Goal: Information Seeking & Learning: Learn about a topic

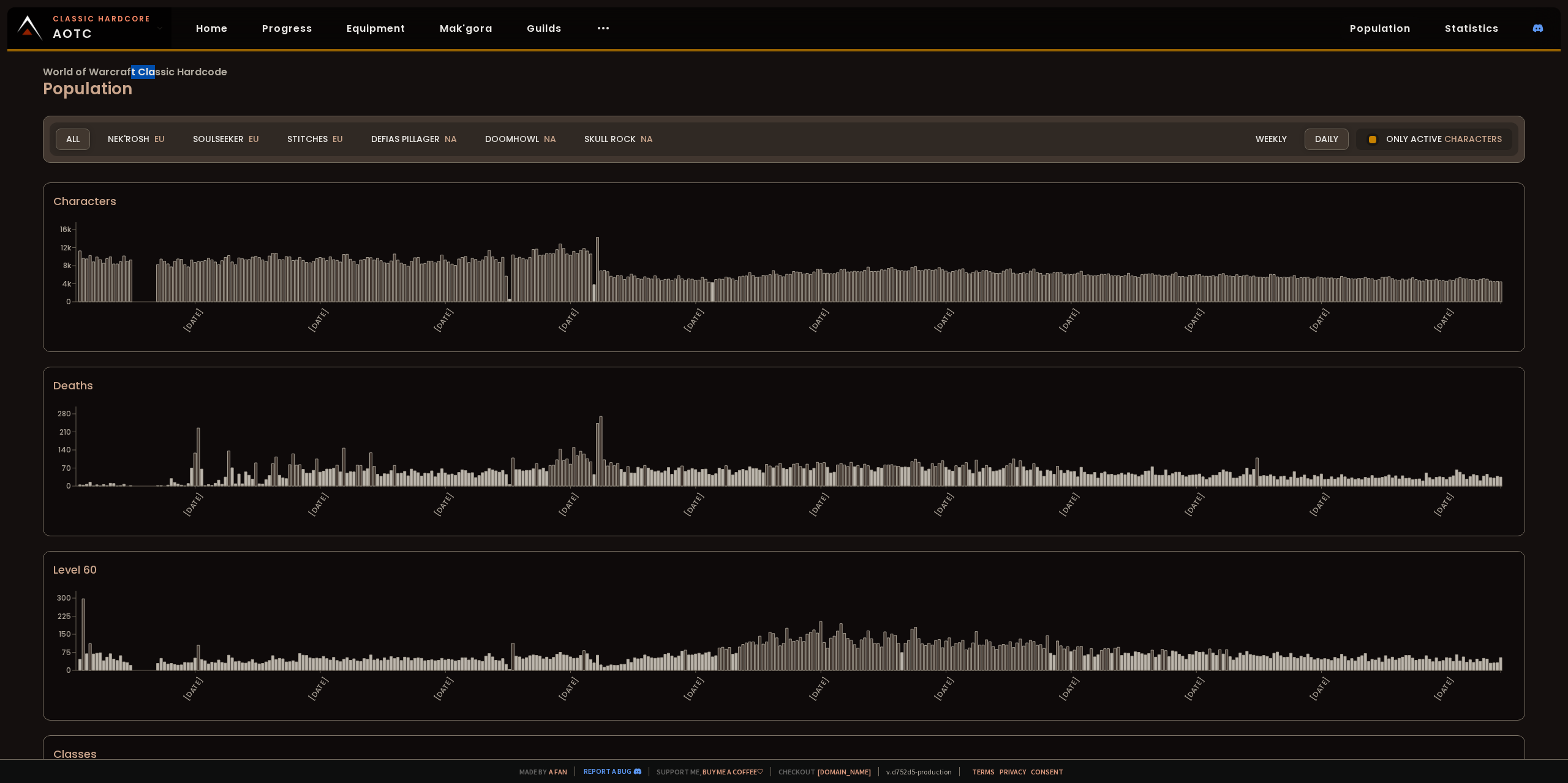
drag, startPoint x: 149, startPoint y: 70, endPoint x: 89, endPoint y: 69, distance: 60.0
click at [112, 70] on span "World of Warcraft Classic Hardcode" at bounding box center [784, 72] width 1482 height 10
drag, startPoint x: 78, startPoint y: 68, endPoint x: 147, endPoint y: 72, distance: 69.1
click at [116, 70] on span "World of Warcraft Classic Hardcode" at bounding box center [784, 72] width 1482 height 10
drag, startPoint x: 147, startPoint y: 72, endPoint x: 89, endPoint y: 68, distance: 58.1
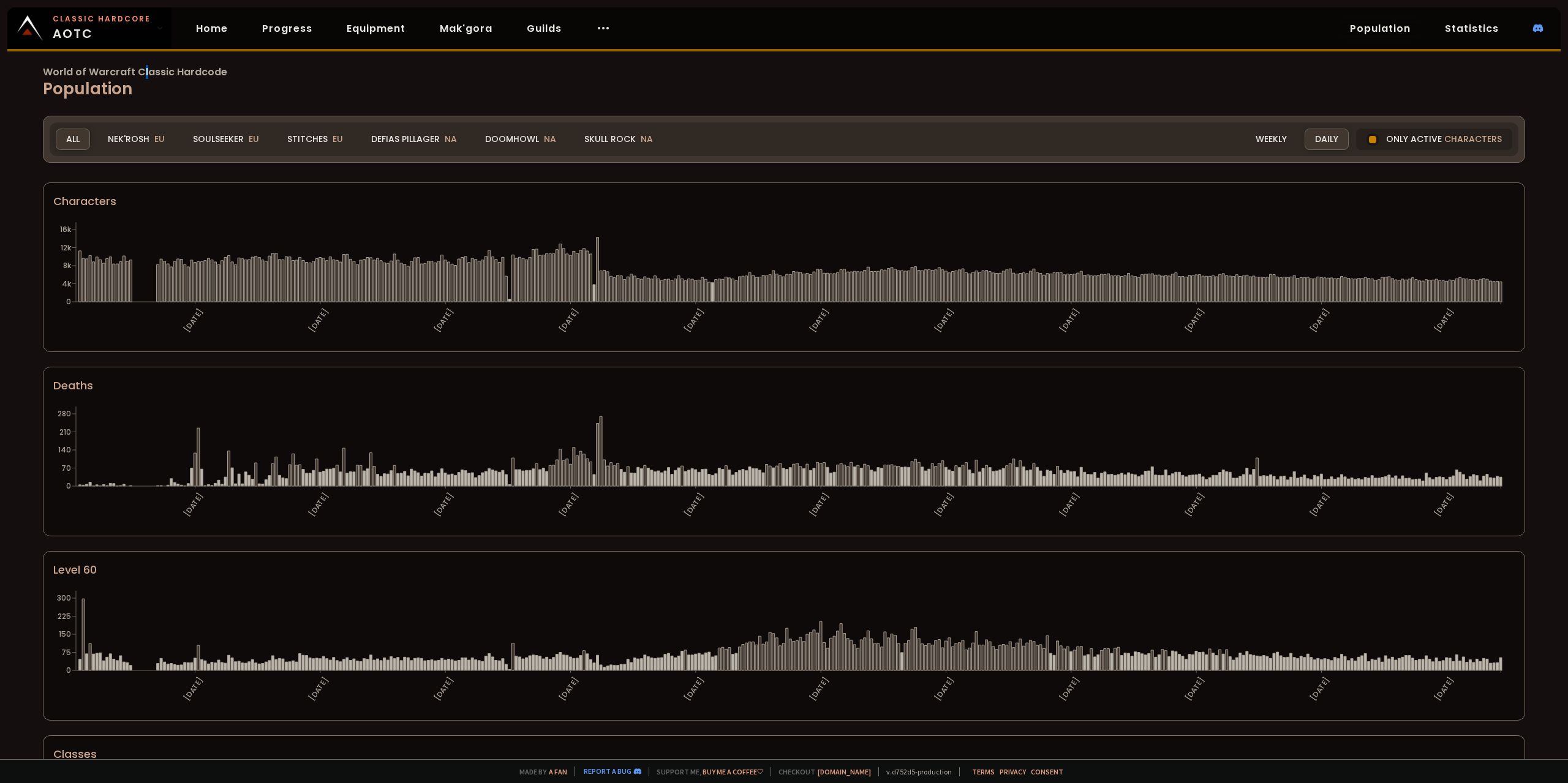
click at [131, 72] on span "World of Warcraft Classic Hardcode" at bounding box center [784, 72] width 1482 height 10
click at [139, 72] on span "World of Warcraft Classic Hardcode" at bounding box center [784, 72] width 1482 height 10
click at [149, 75] on span "World of Warcraft Classic Hardcode" at bounding box center [784, 72] width 1482 height 10
click at [167, 74] on span "World of Warcraft Classic Hardcode" at bounding box center [784, 72] width 1482 height 10
click at [140, 141] on div "Nek'Rosh EU" at bounding box center [137, 139] width 78 height 22
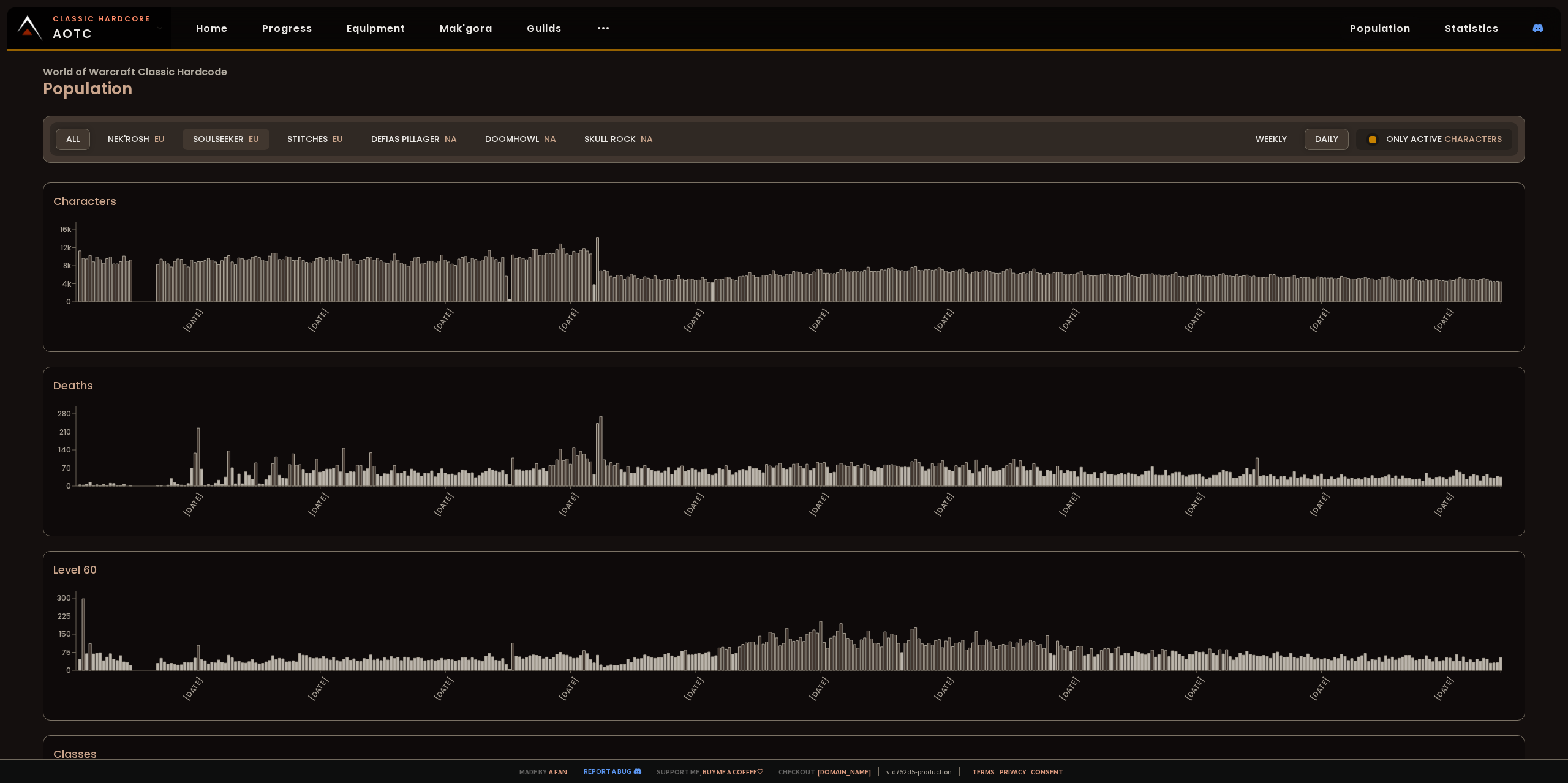
click at [150, 143] on div "Nek'Rosh EU" at bounding box center [137, 139] width 78 height 22
click at [208, 139] on div "Soulseeker EU" at bounding box center [226, 139] width 87 height 22
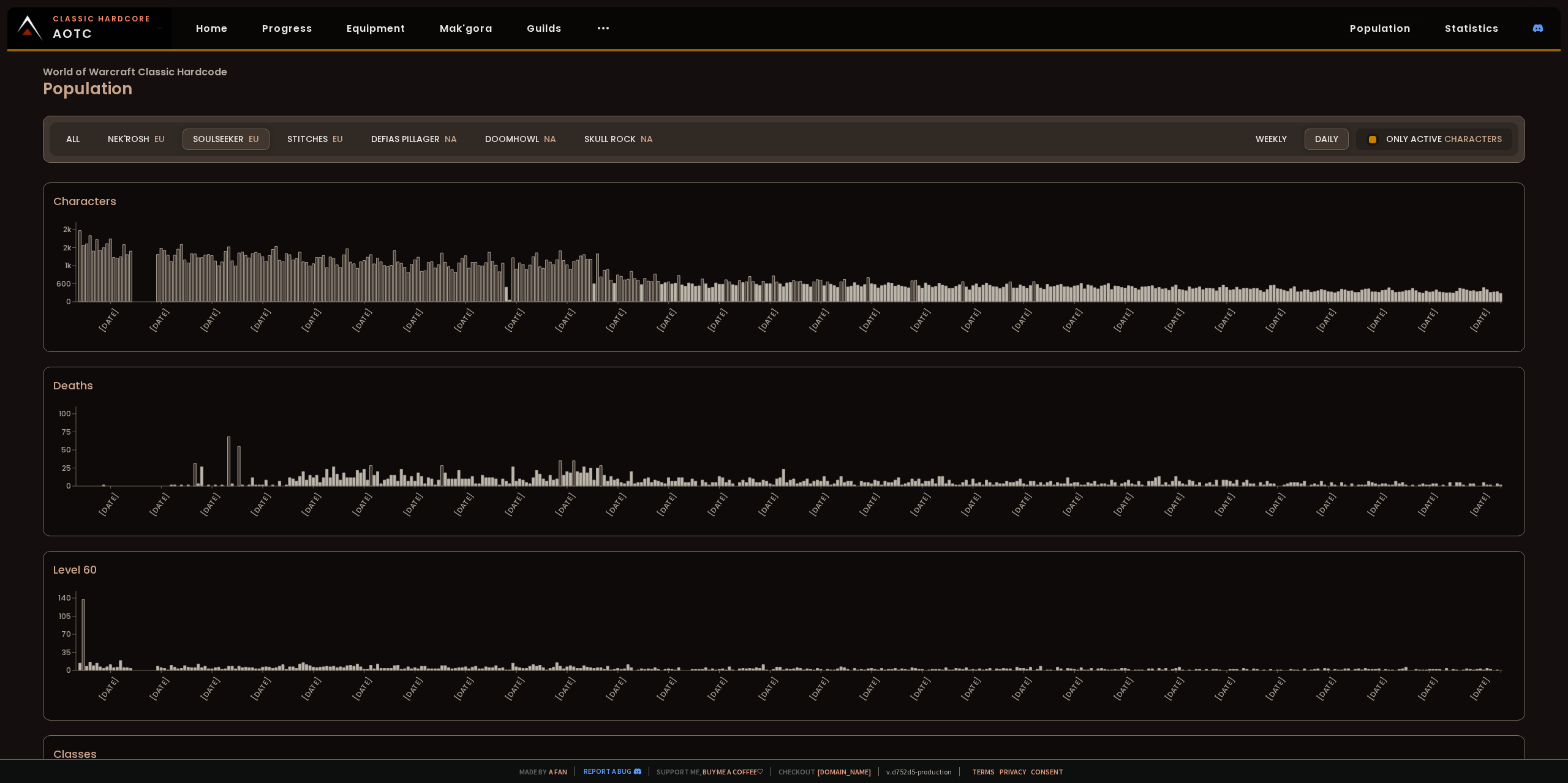
click at [133, 139] on div "Nek'Rosh EU" at bounding box center [137, 139] width 78 height 22
click at [222, 139] on div "Soulseeker EU" at bounding box center [226, 139] width 87 height 22
click at [314, 139] on div "Stitches EU" at bounding box center [315, 139] width 77 height 22
click at [407, 138] on div "Defias Pillager NA" at bounding box center [414, 139] width 107 height 22
click at [513, 139] on div "Doomhowl NA" at bounding box center [521, 139] width 92 height 22
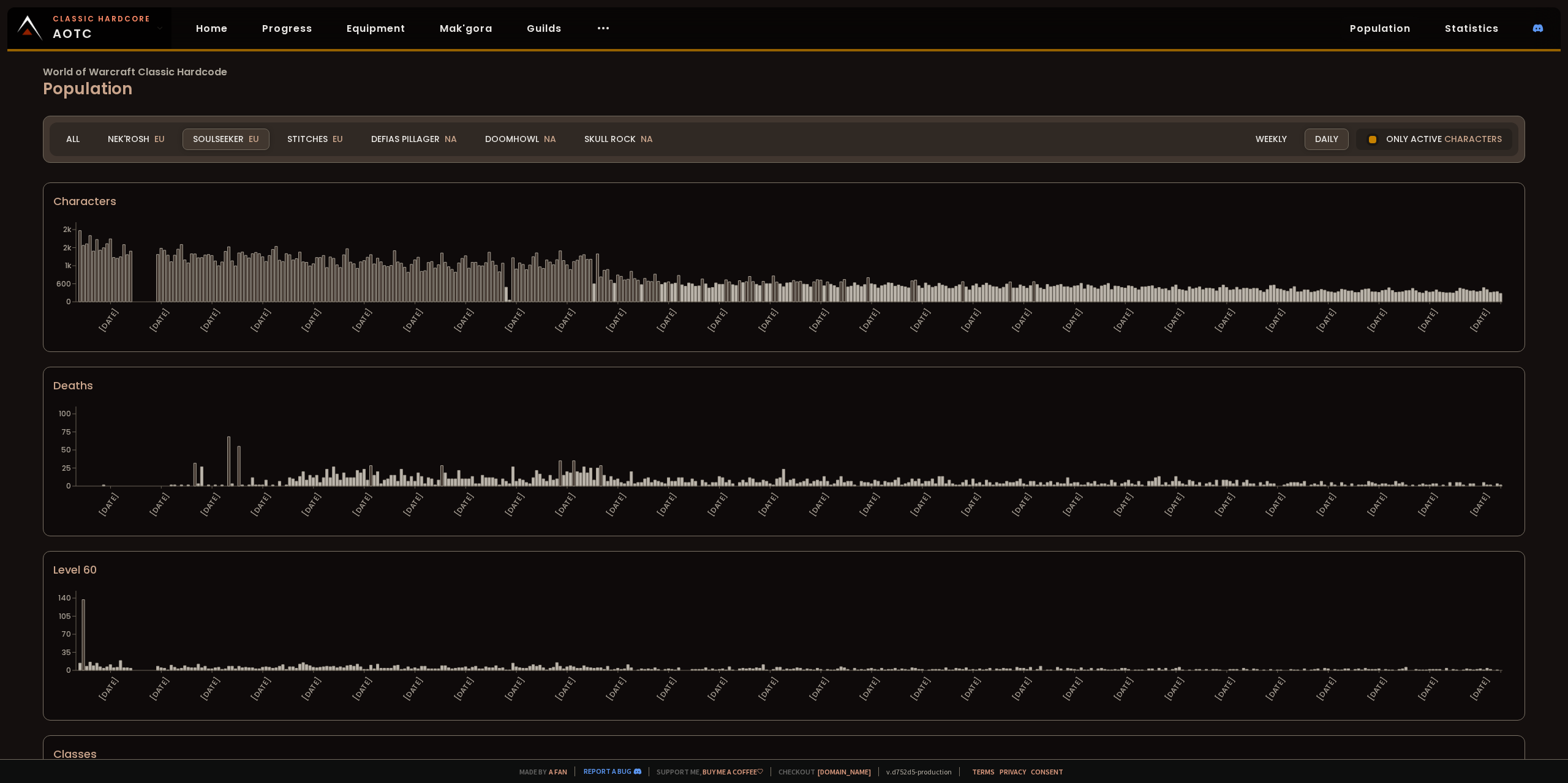
click at [641, 143] on span "NA" at bounding box center [647, 139] width 13 height 13
click at [223, 141] on div "Soulseeker EU" at bounding box center [226, 139] width 87 height 22
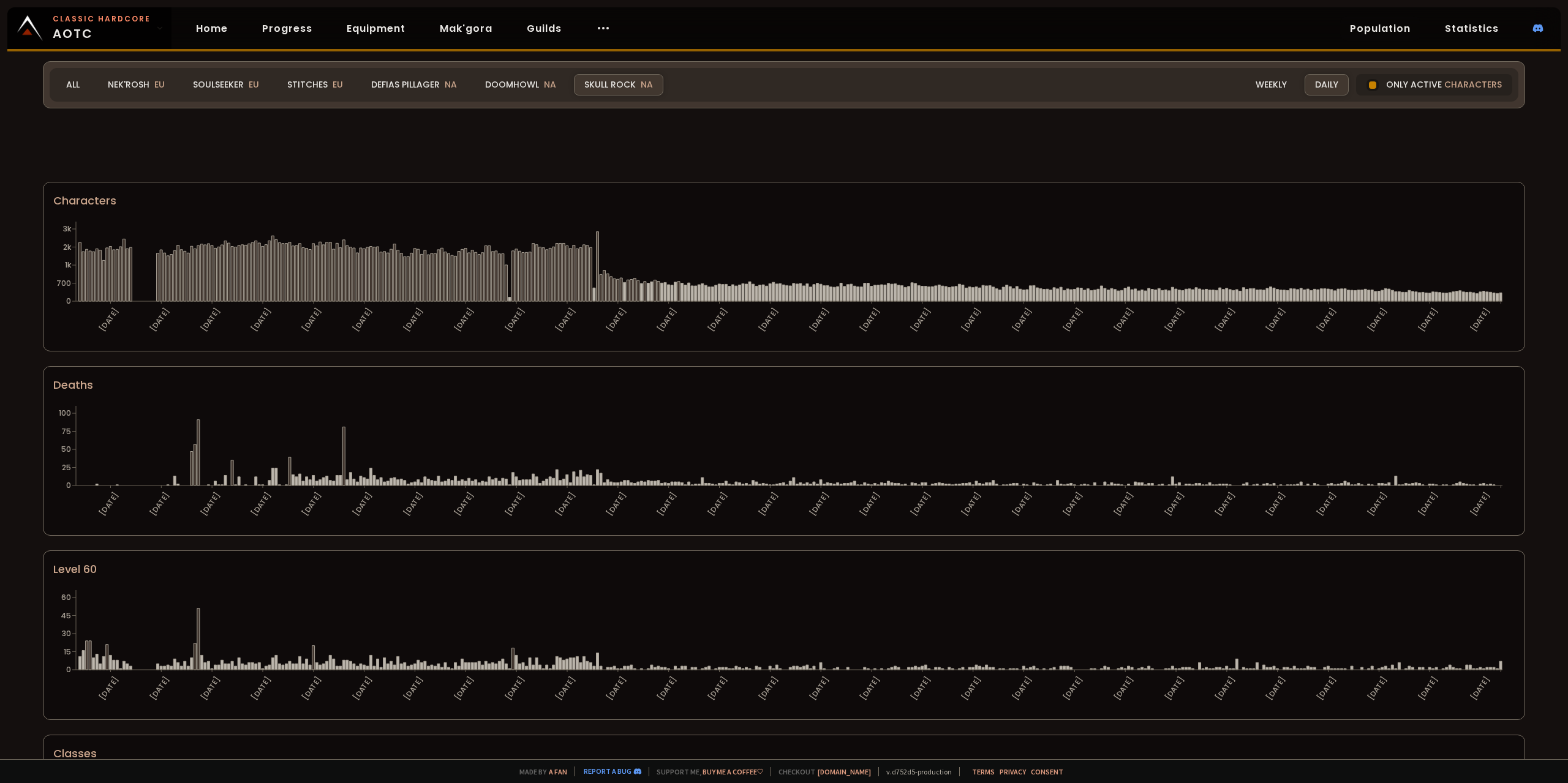
scroll to position [427, 0]
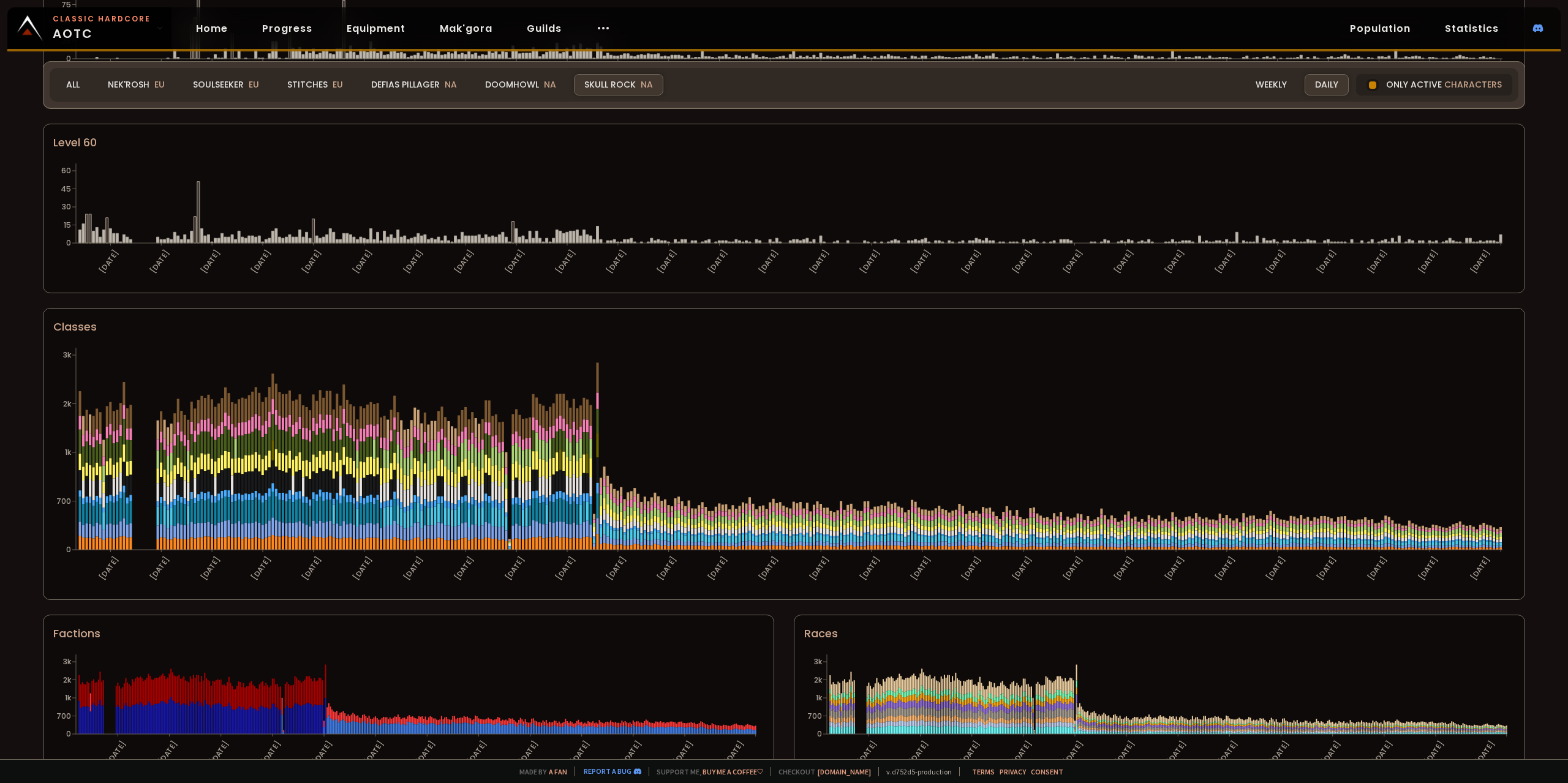
click at [771, 99] on icon "30-06-24 15-07-24 30-07-24 14-08-24 29-08-24 13-09-24 28-09-24 13-10-24 28-10-2…" at bounding box center [779, 38] width 1452 height 123
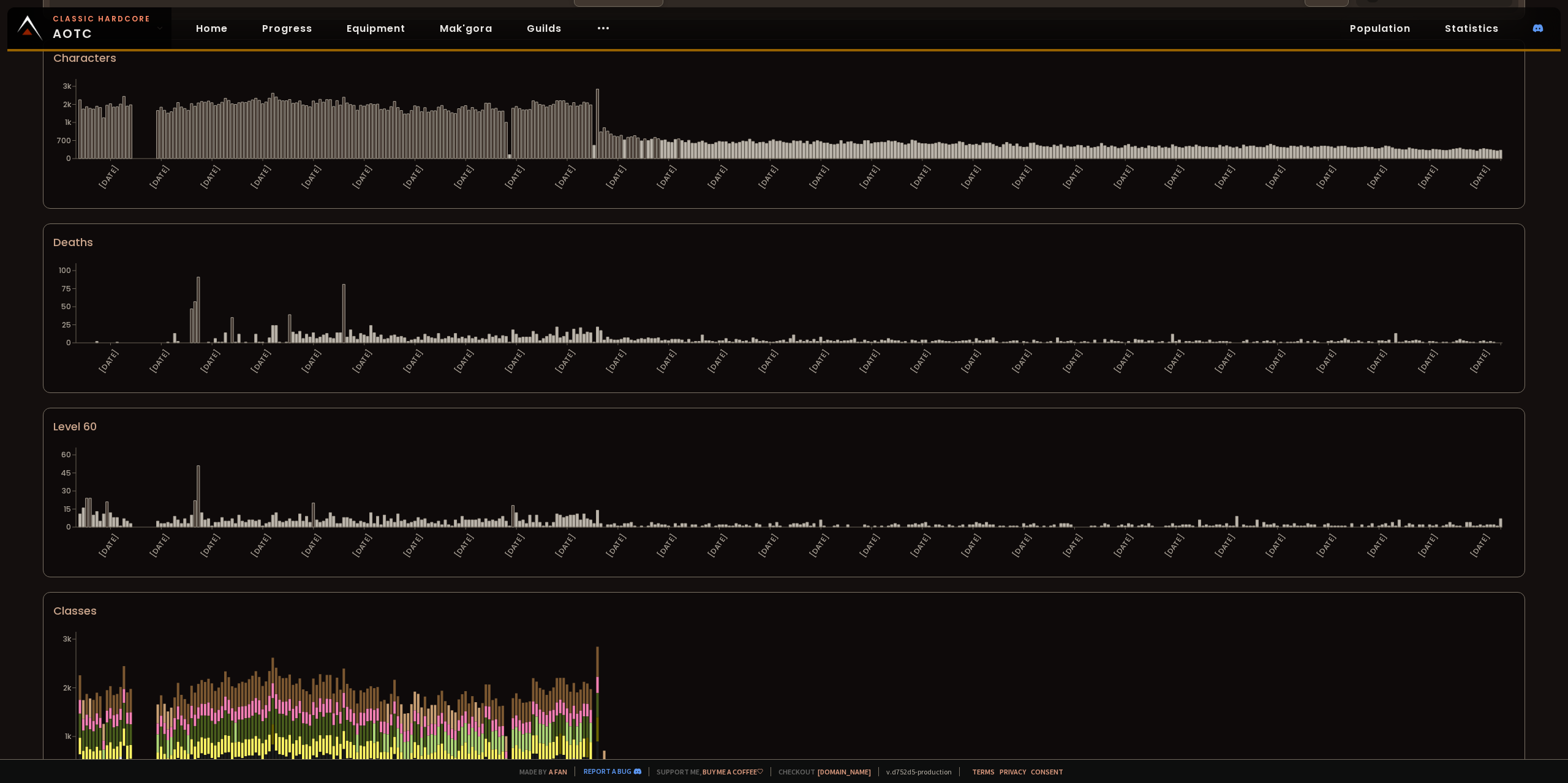
scroll to position [0, 0]
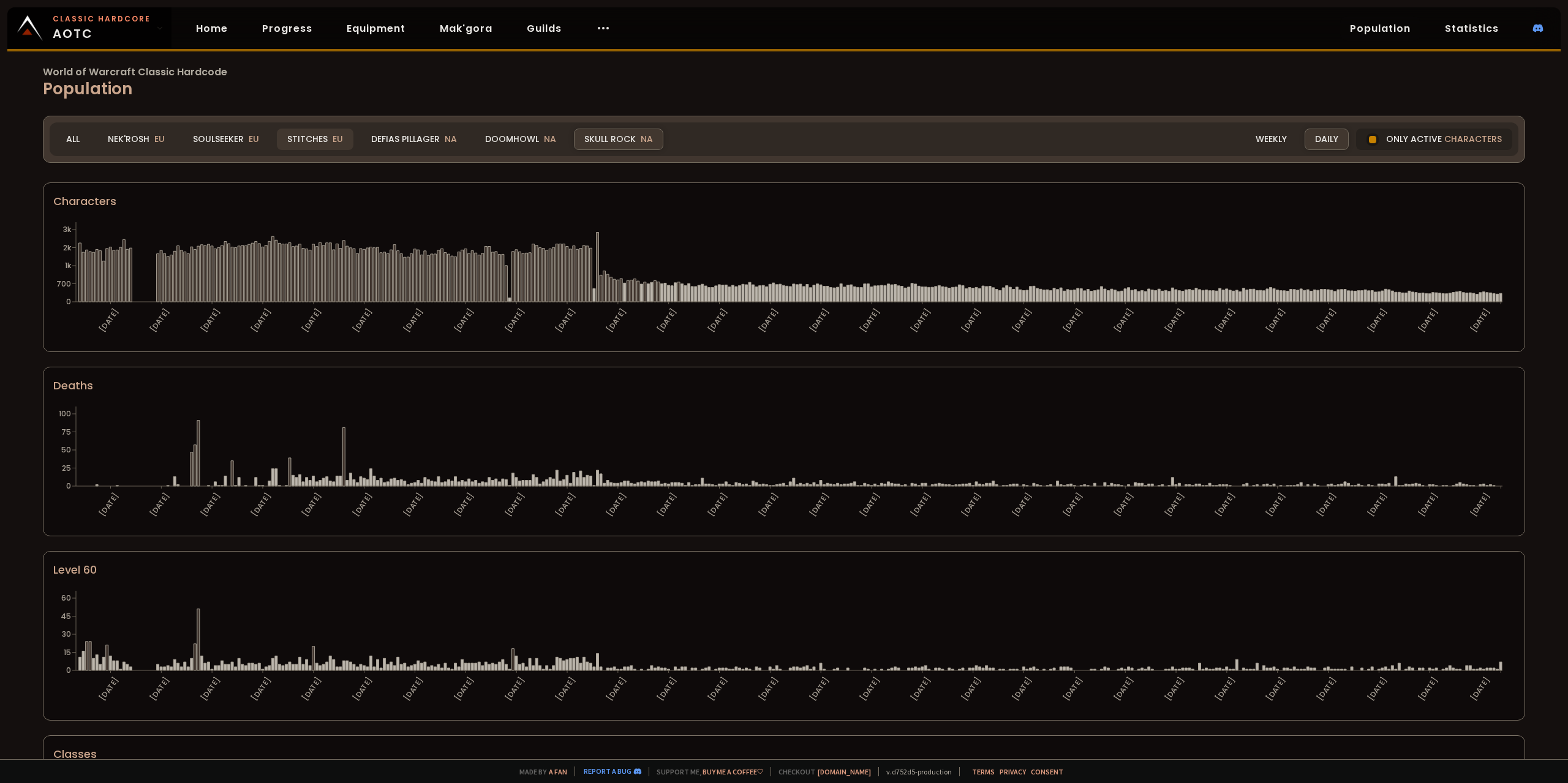
click at [307, 140] on div "Stitches EU" at bounding box center [315, 139] width 77 height 22
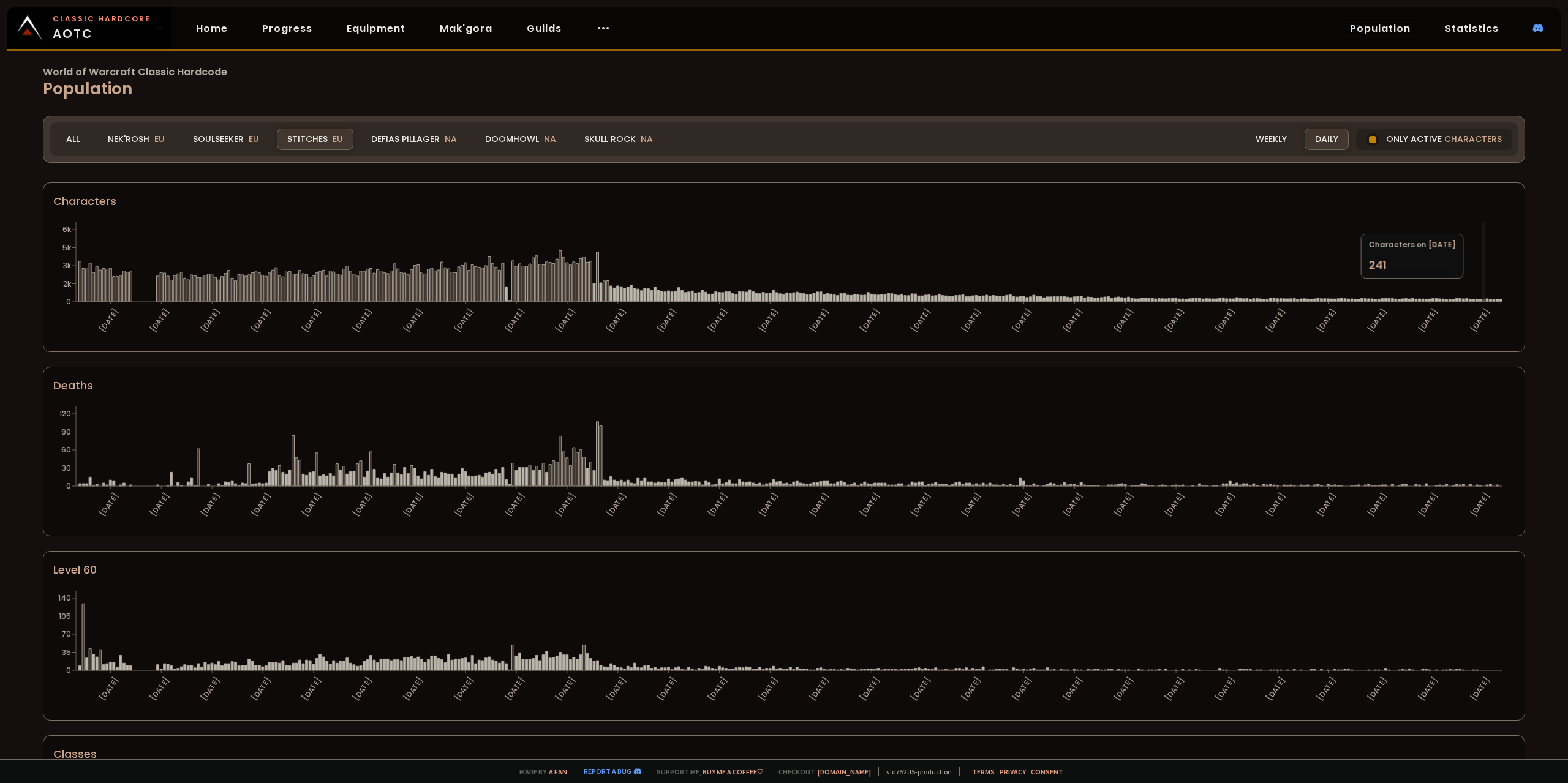
click at [1483, 285] on icon "30-06-24 15-07-24 30-07-24 14-08-24 29-08-24 13-09-24 28-09-24 13-10-24 28-10-2…" at bounding box center [779, 281] width 1452 height 123
